Goal: Transaction & Acquisition: Download file/media

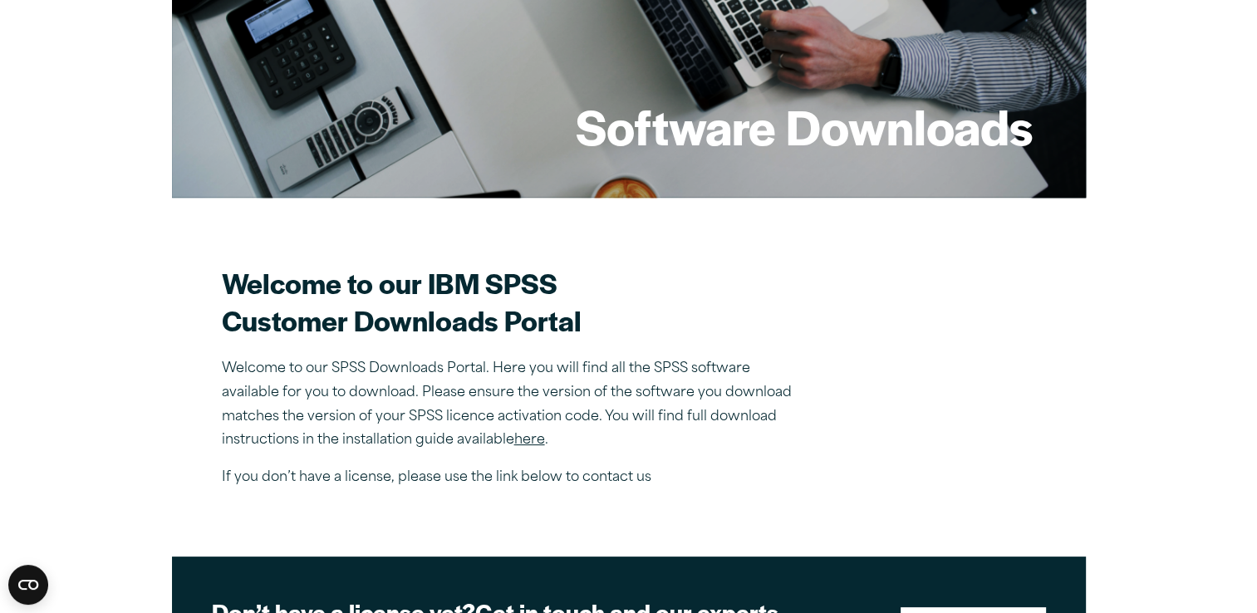
scroll to position [432, 0]
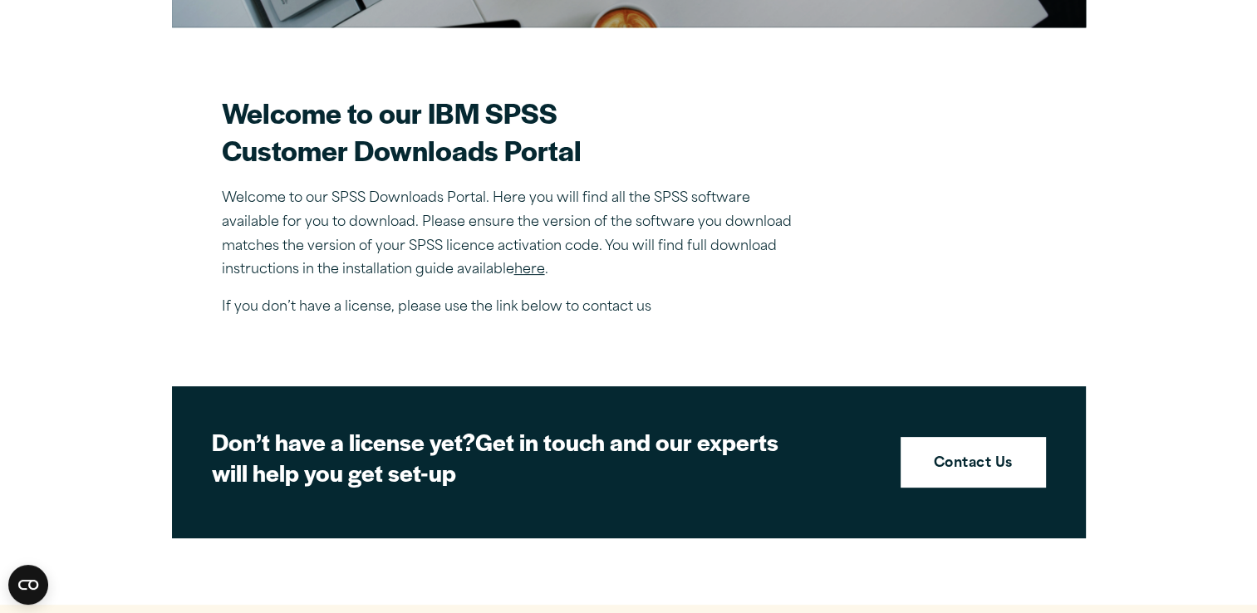
click at [535, 264] on link "here" at bounding box center [529, 269] width 31 height 13
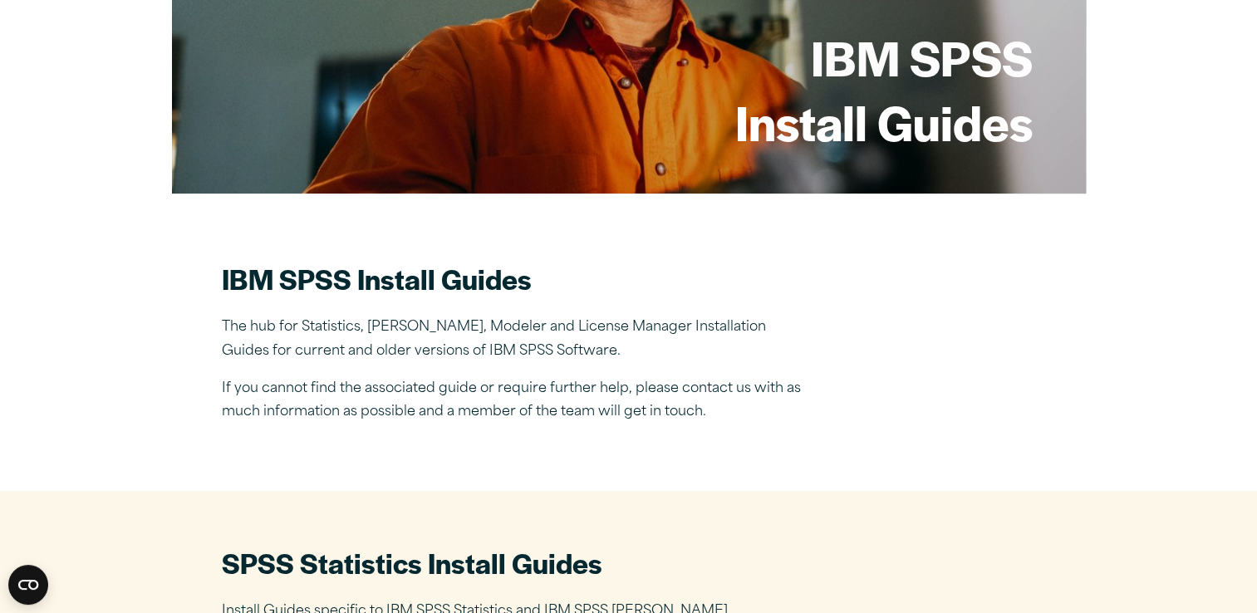
scroll to position [299, 0]
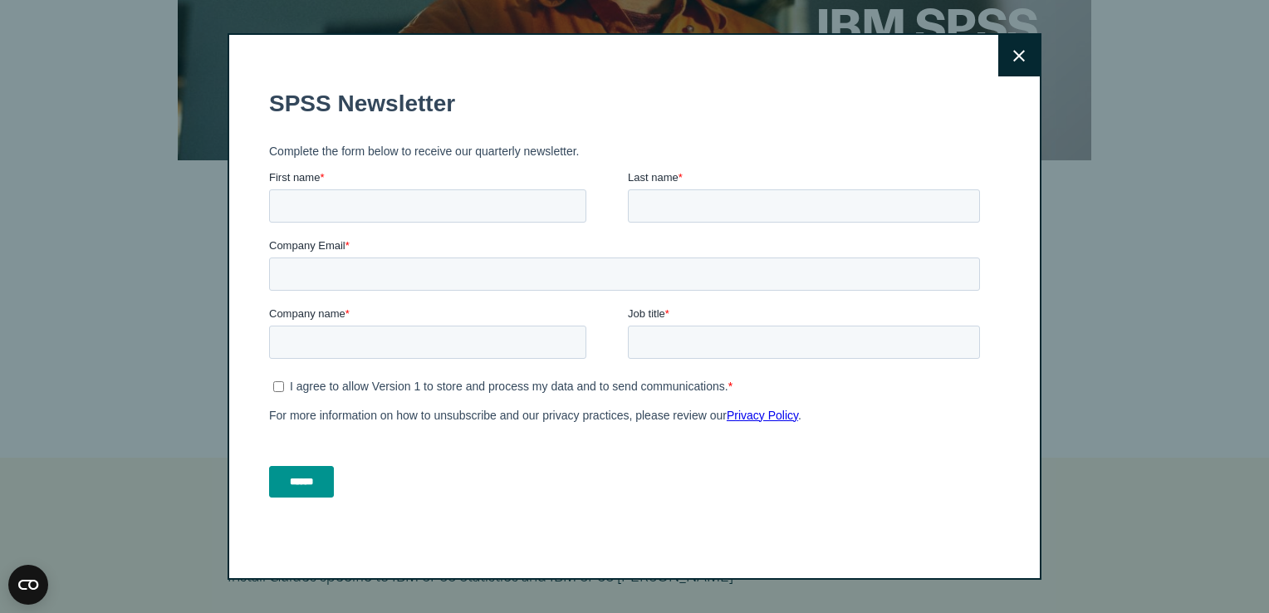
click at [1000, 59] on button "Close" at bounding box center [1020, 56] width 42 height 42
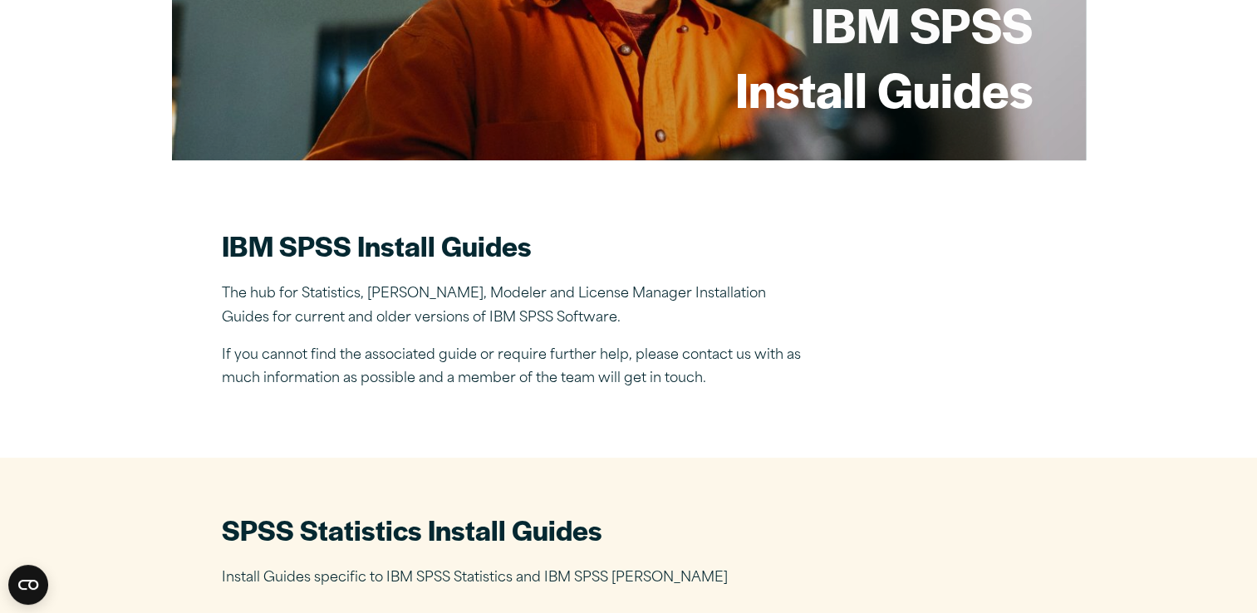
click at [1000, 59] on div "Close" at bounding box center [628, 306] width 1257 height 613
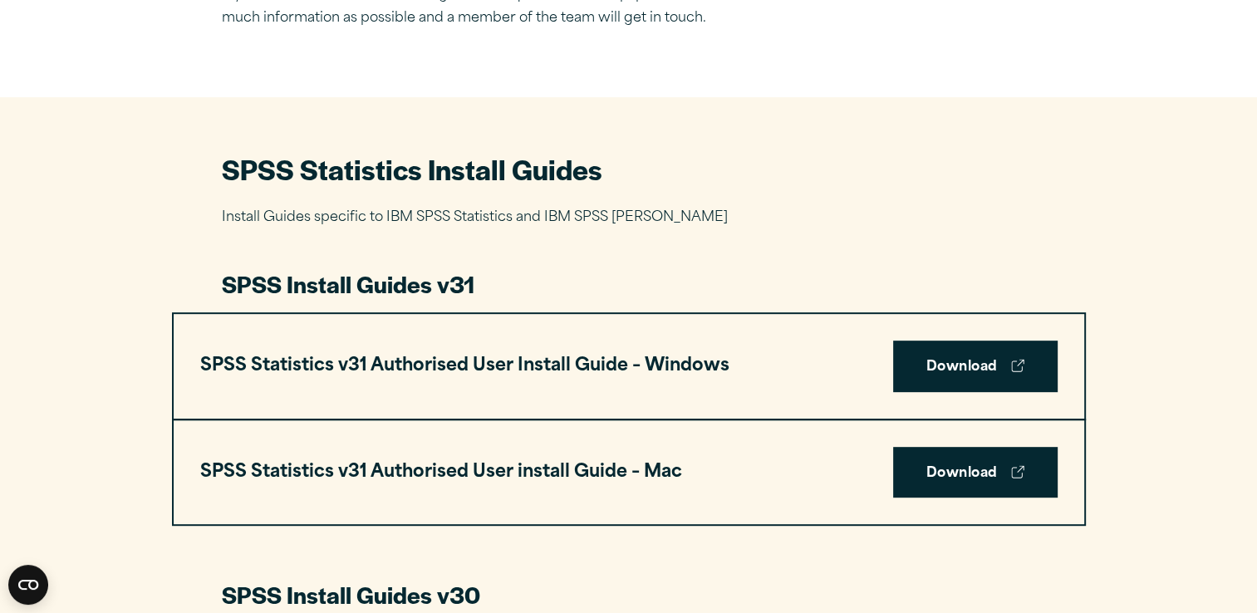
scroll to position [665, 0]
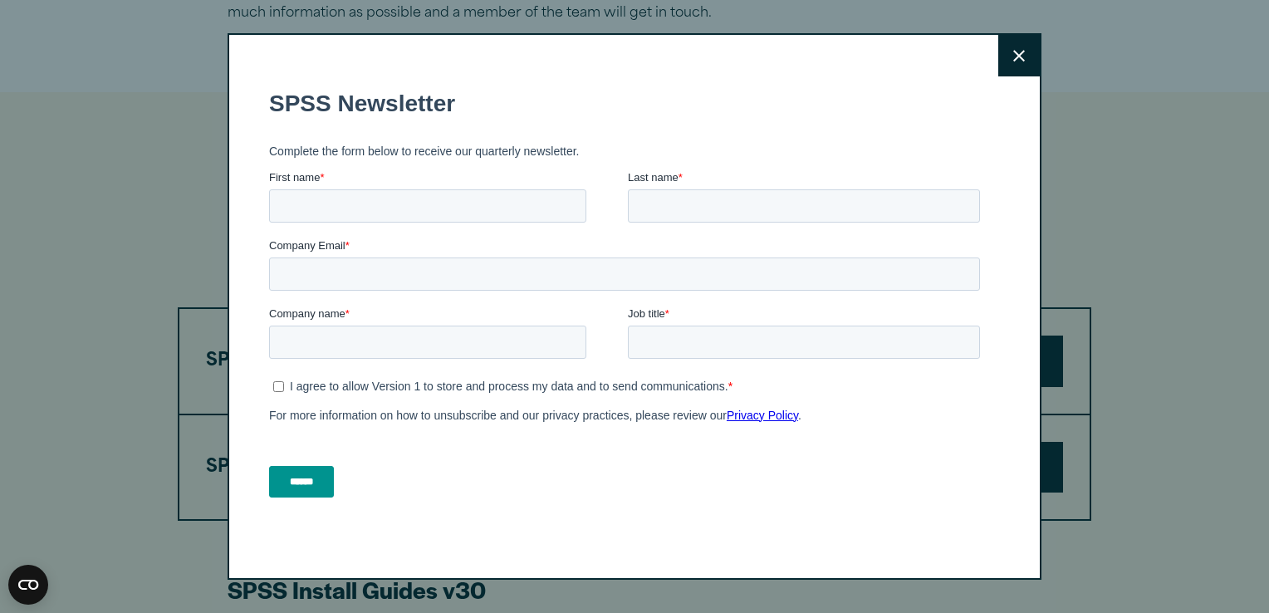
click at [1006, 45] on button "Close" at bounding box center [1020, 56] width 42 height 42
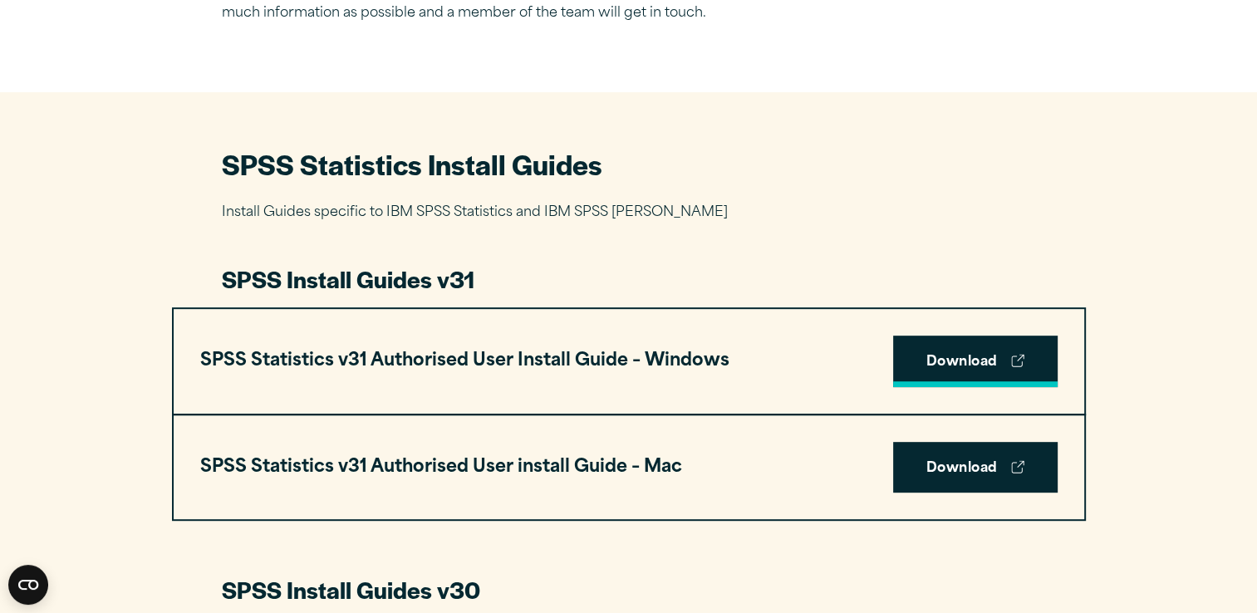
click at [980, 358] on link "Download" at bounding box center [975, 362] width 164 height 52
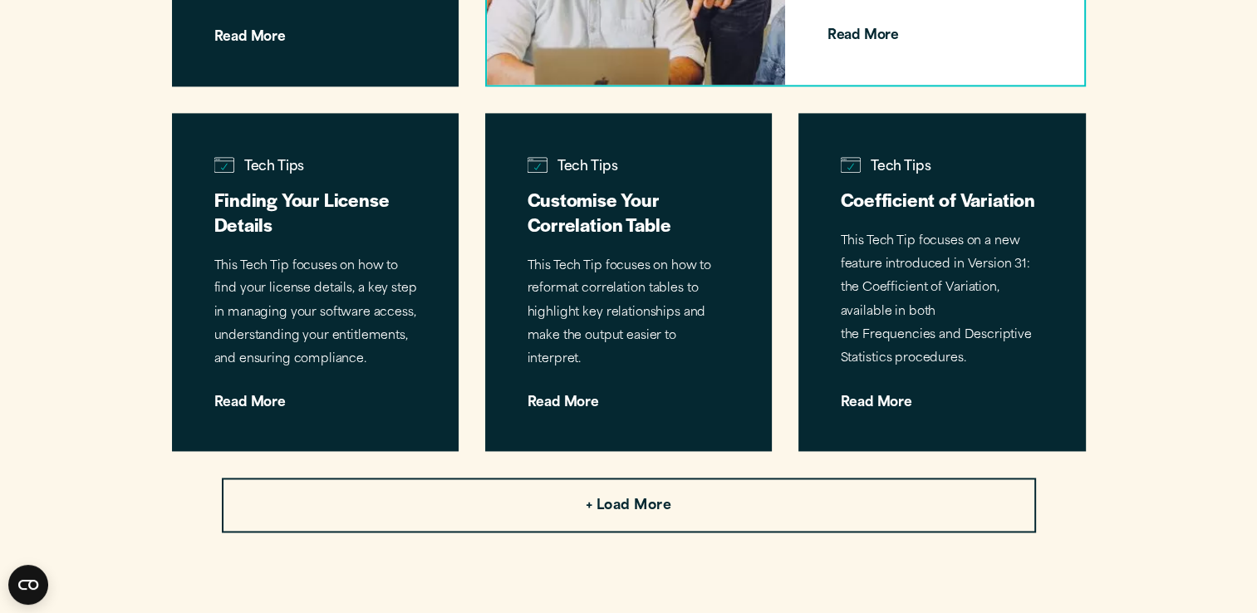
scroll to position [2359, 0]
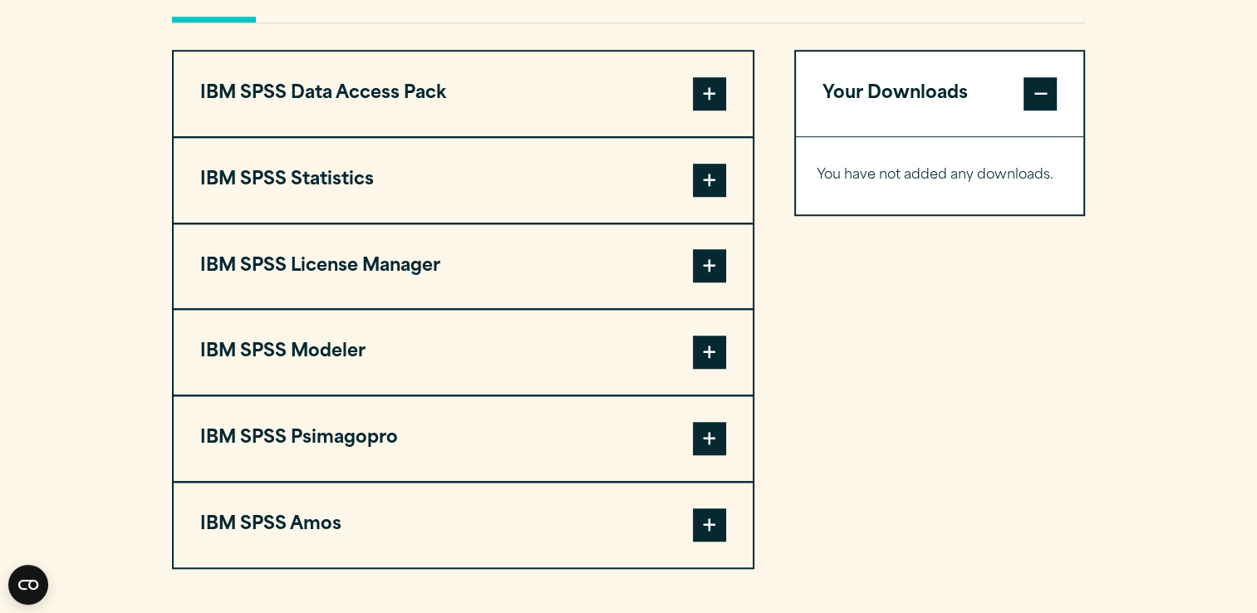
scroll to position [1263, 0]
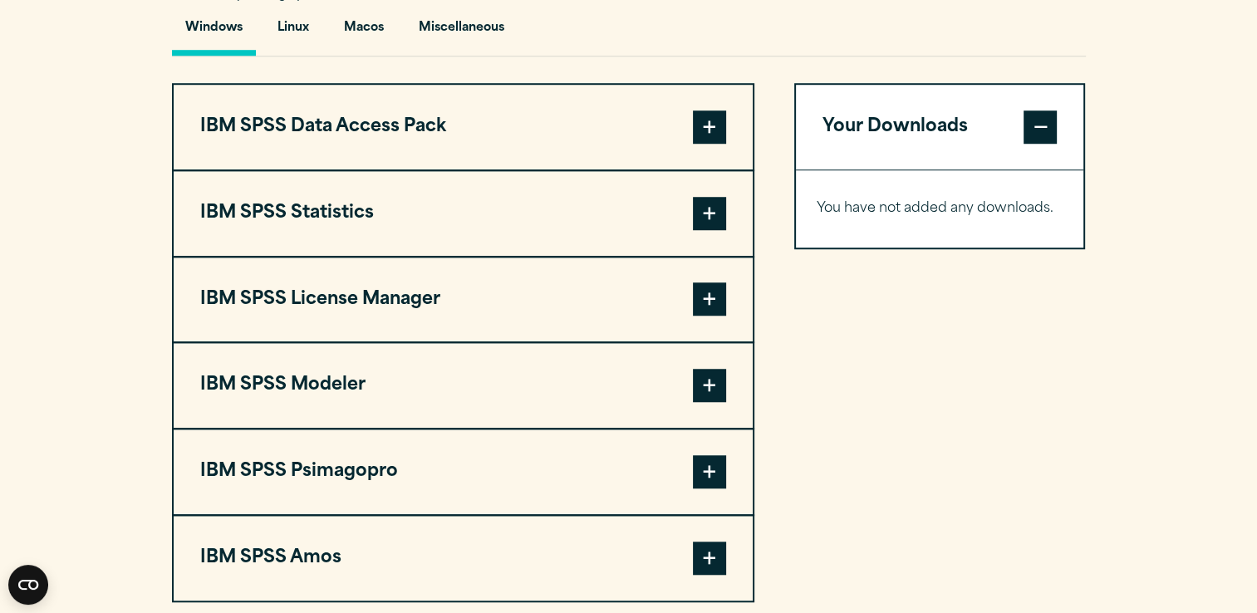
click at [714, 115] on span at bounding box center [709, 126] width 33 height 33
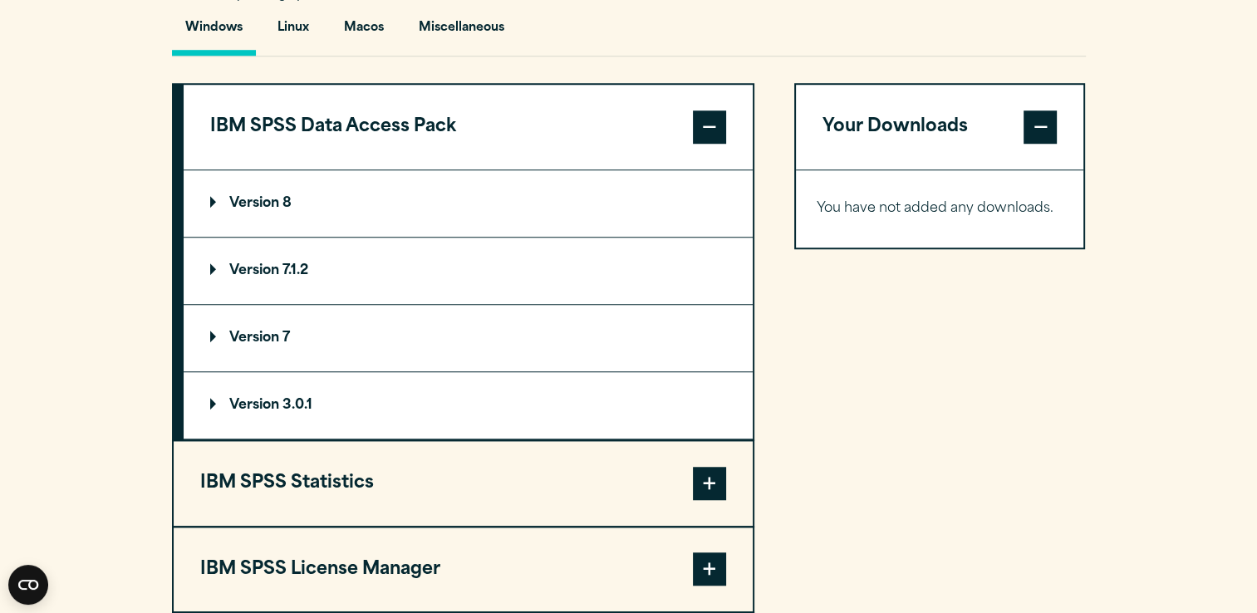
click at [269, 198] on p "Version 8" at bounding box center [250, 203] width 81 height 13
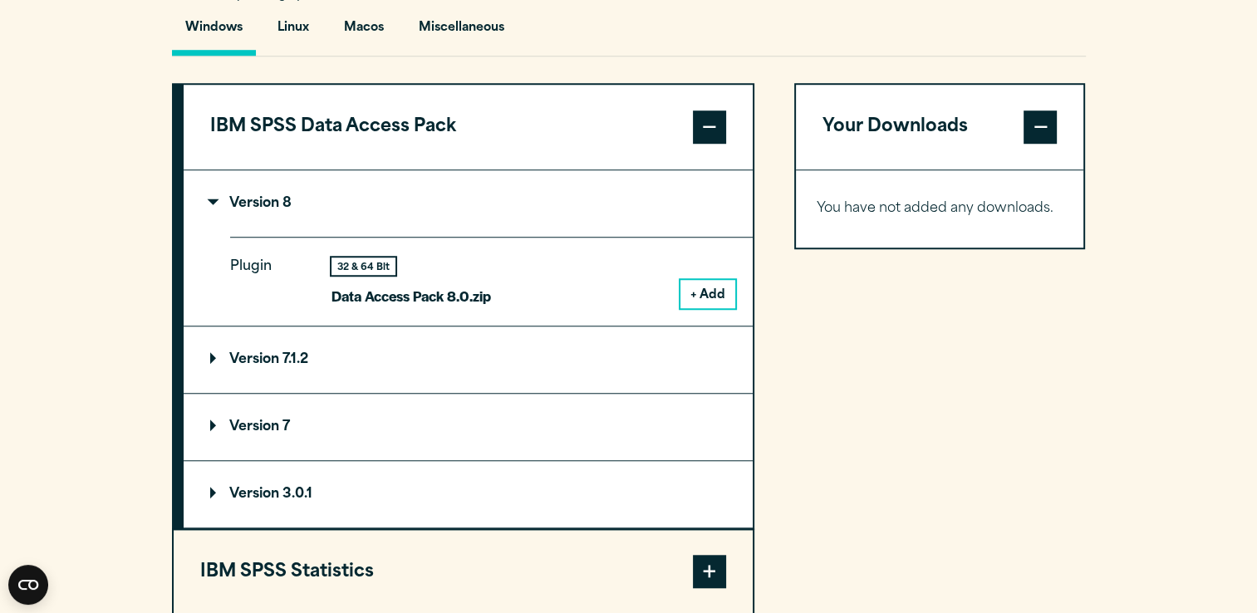
click at [718, 286] on button "+ Add" at bounding box center [707, 294] width 55 height 28
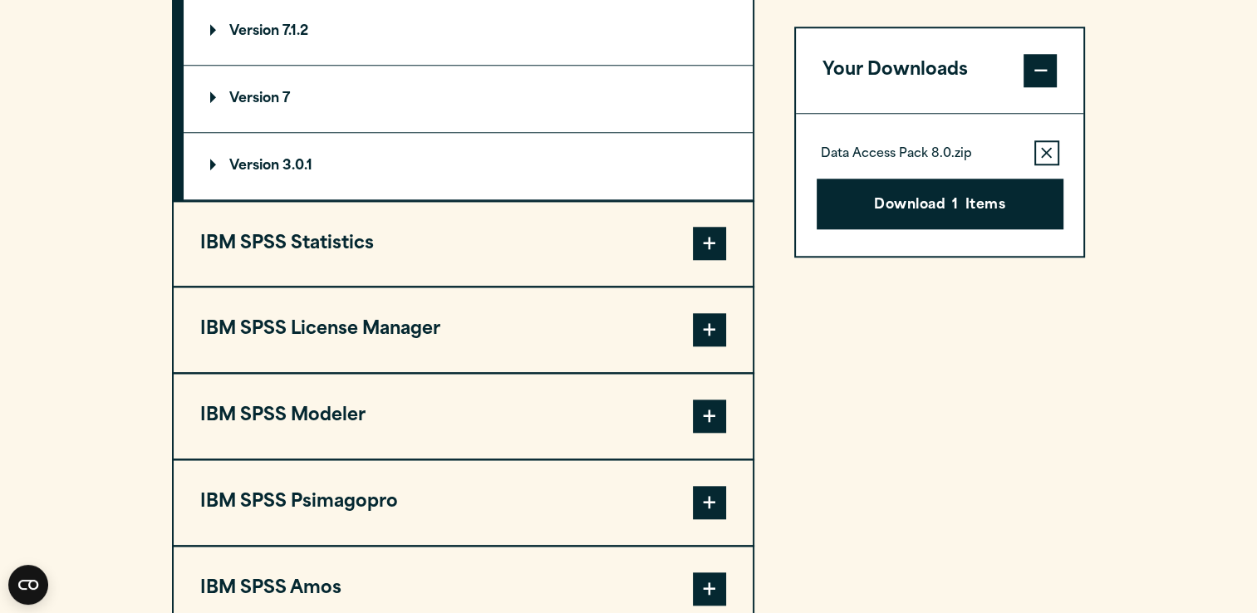
scroll to position [1595, 0]
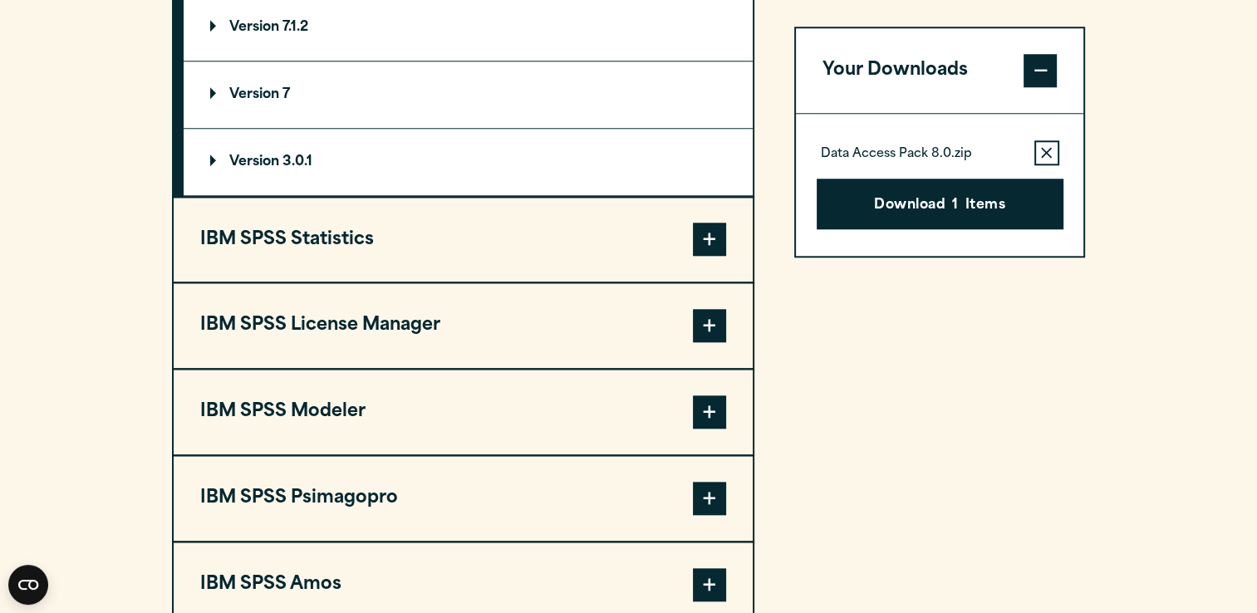
click at [708, 223] on span at bounding box center [709, 239] width 33 height 33
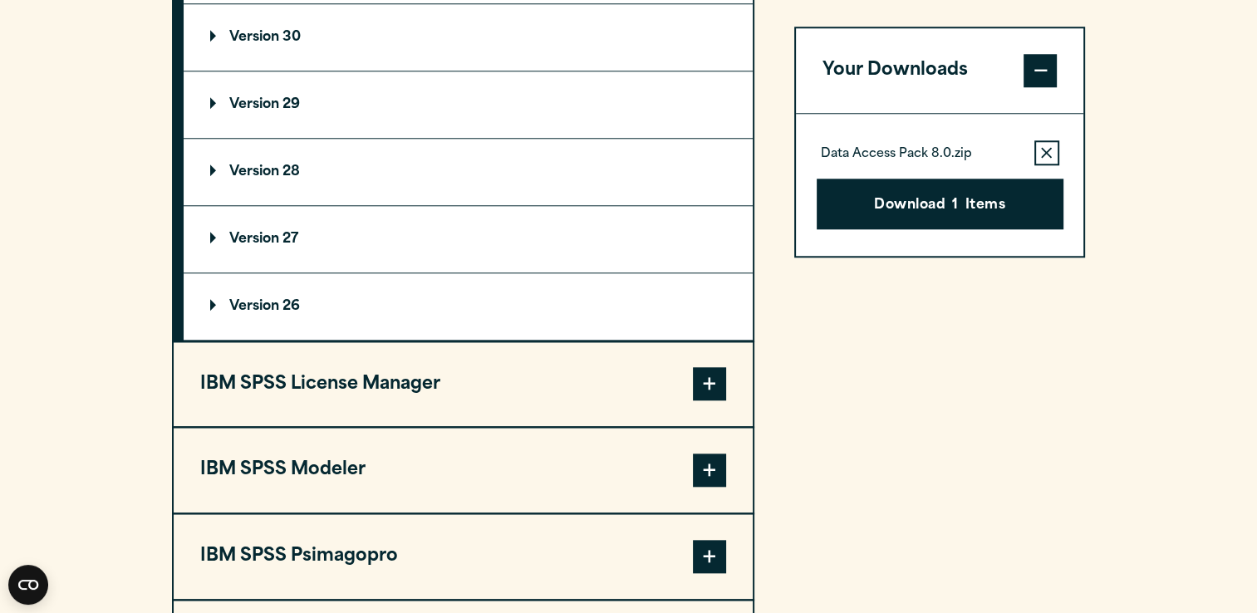
scroll to position [1651, 0]
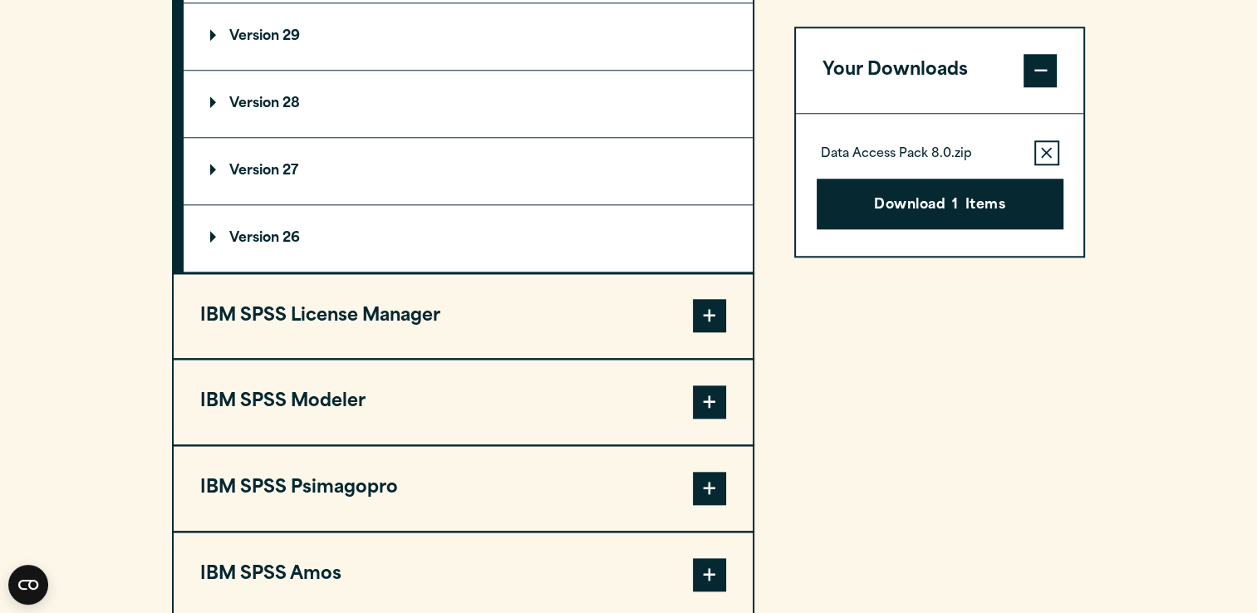
click at [704, 307] on span at bounding box center [709, 315] width 33 height 33
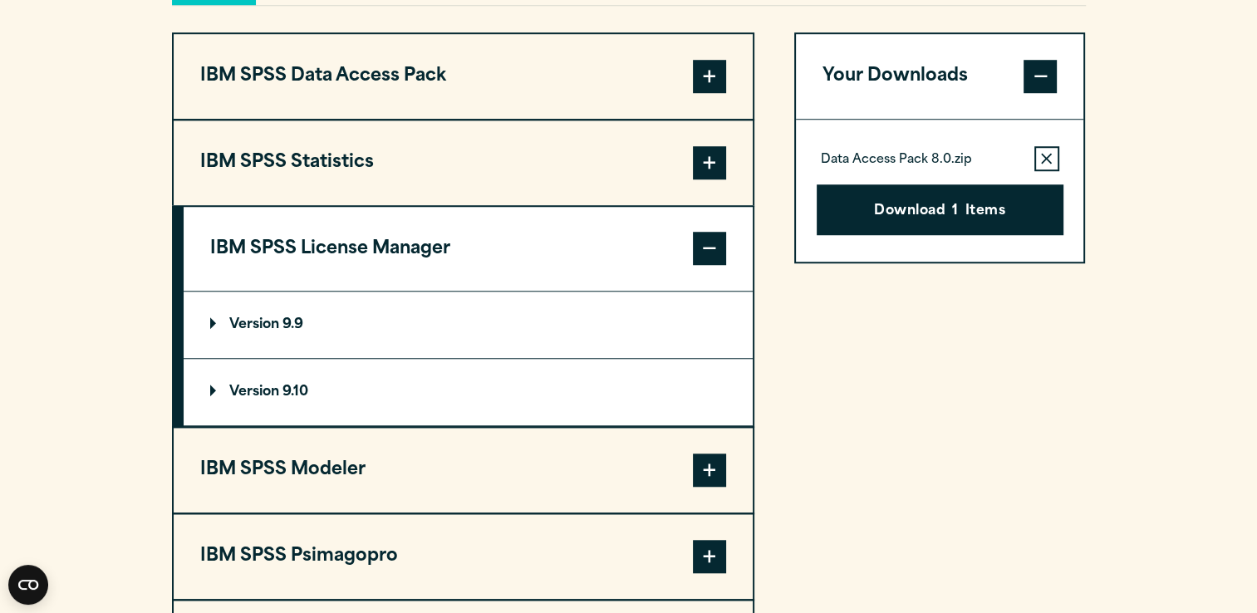
scroll to position [1321, 0]
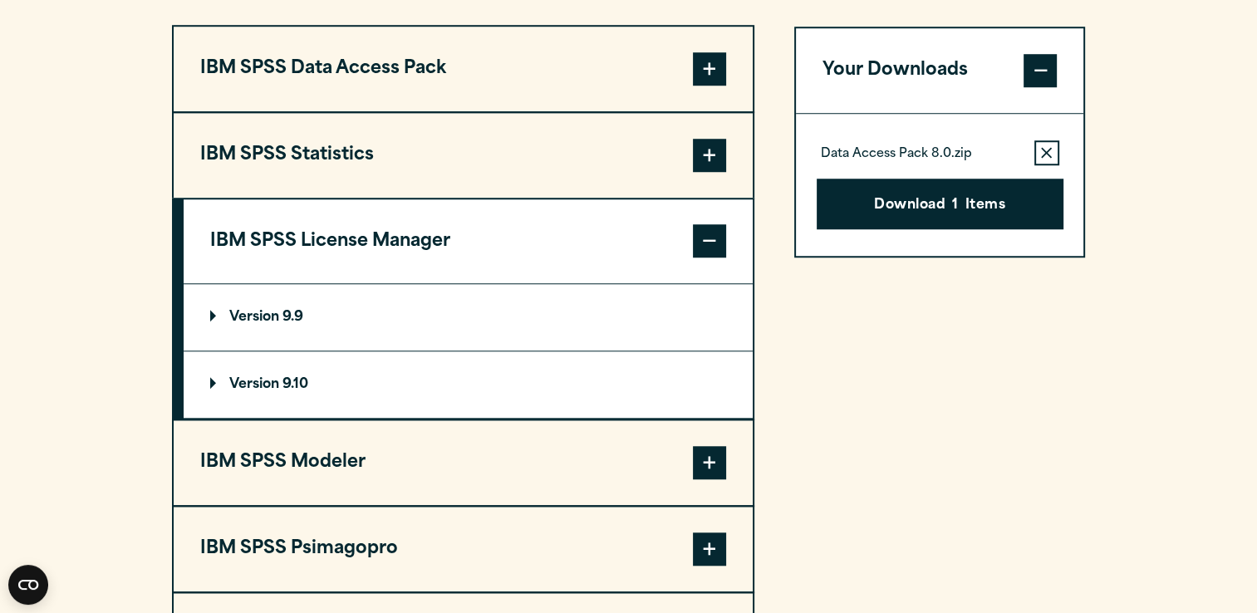
click at [274, 311] on p "Version 9.9" at bounding box center [256, 317] width 93 height 13
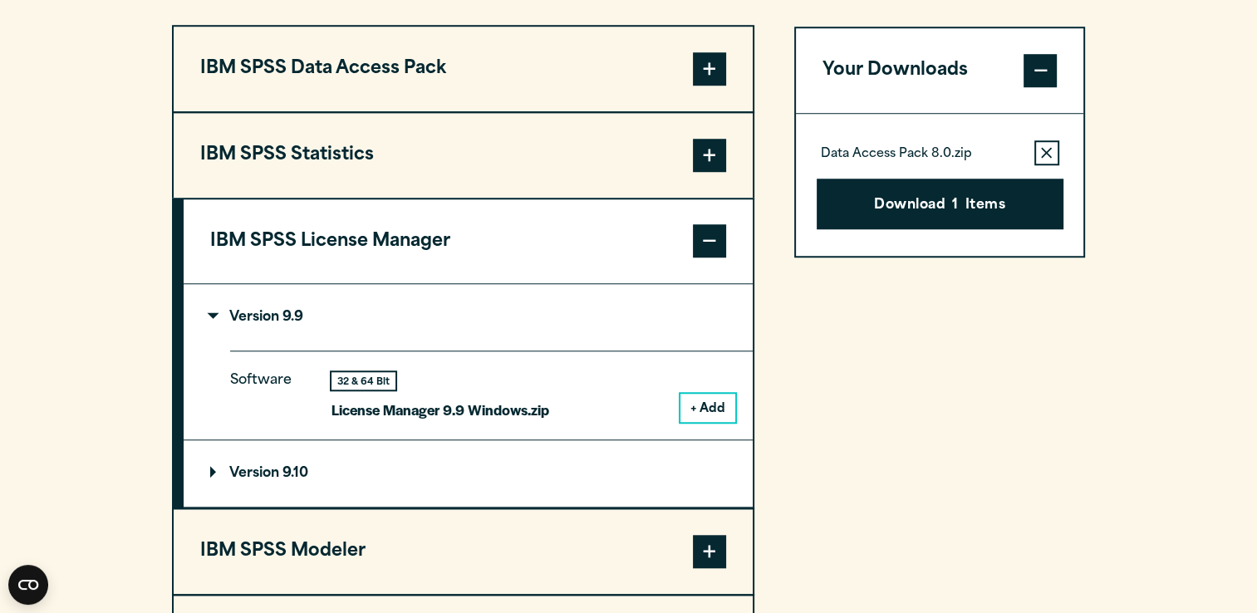
click at [706, 403] on button "+ Add" at bounding box center [707, 408] width 55 height 28
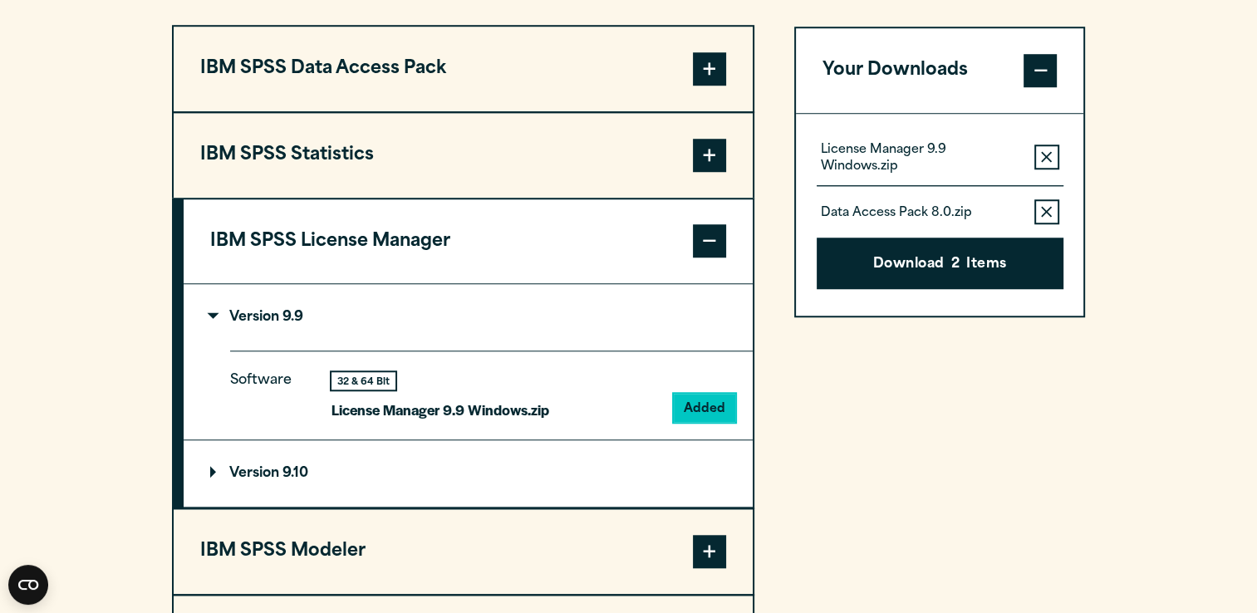
click at [708, 549] on span at bounding box center [709, 551] width 33 height 33
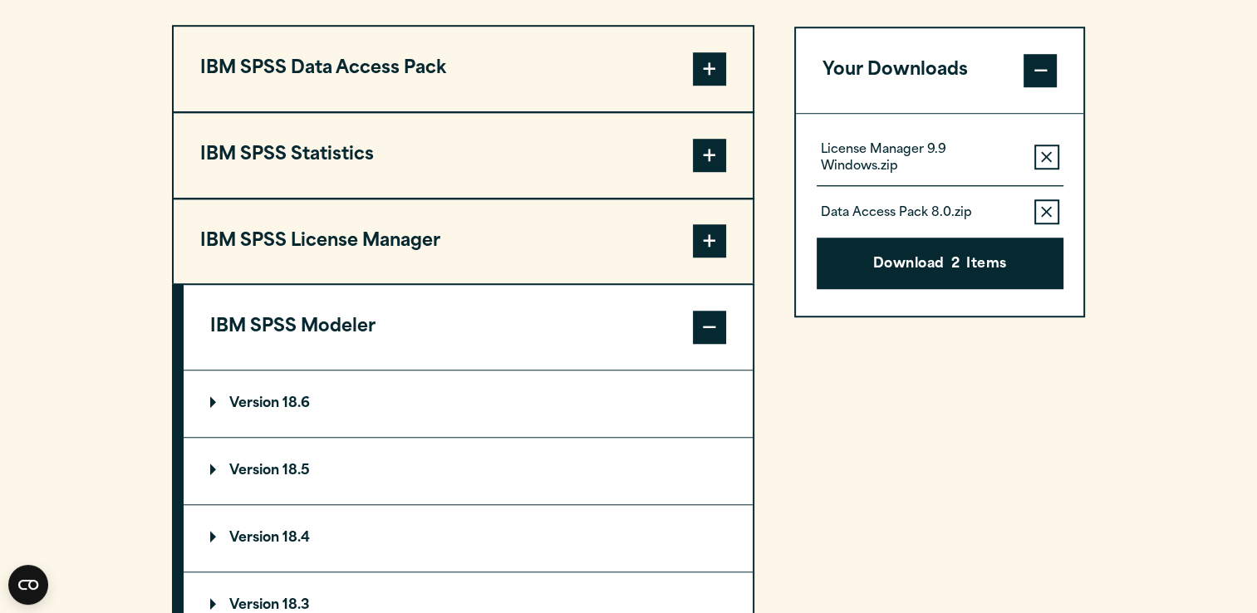
click at [267, 397] on p "Version 18.6" at bounding box center [260, 403] width 100 height 13
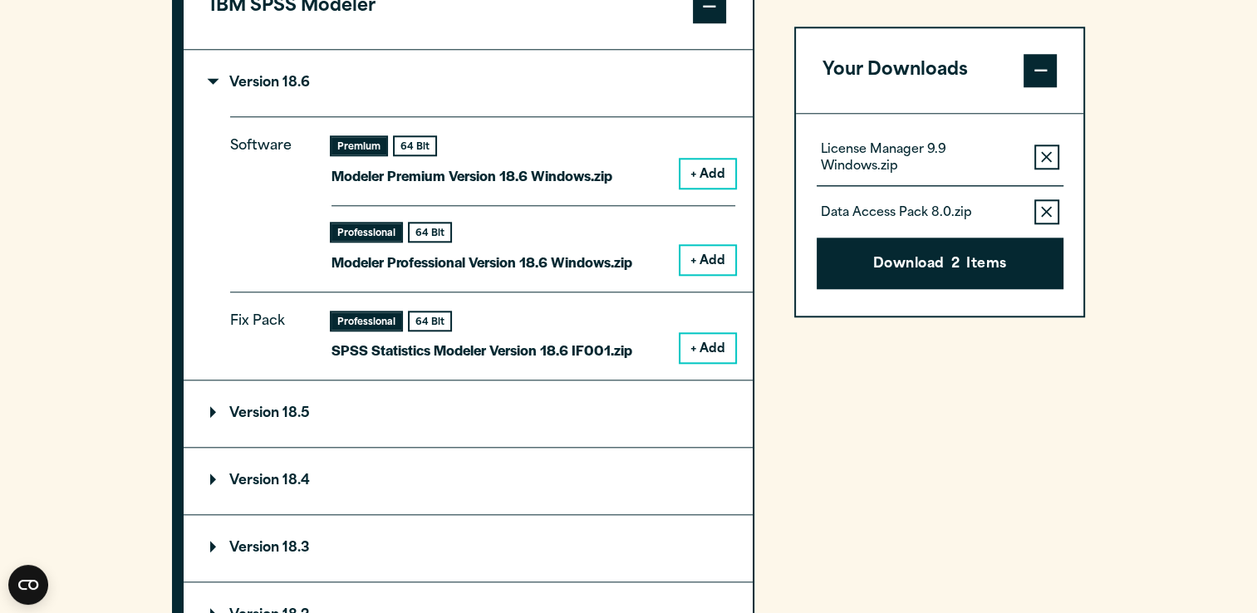
scroll to position [1620, 0]
